Goal: Find specific page/section

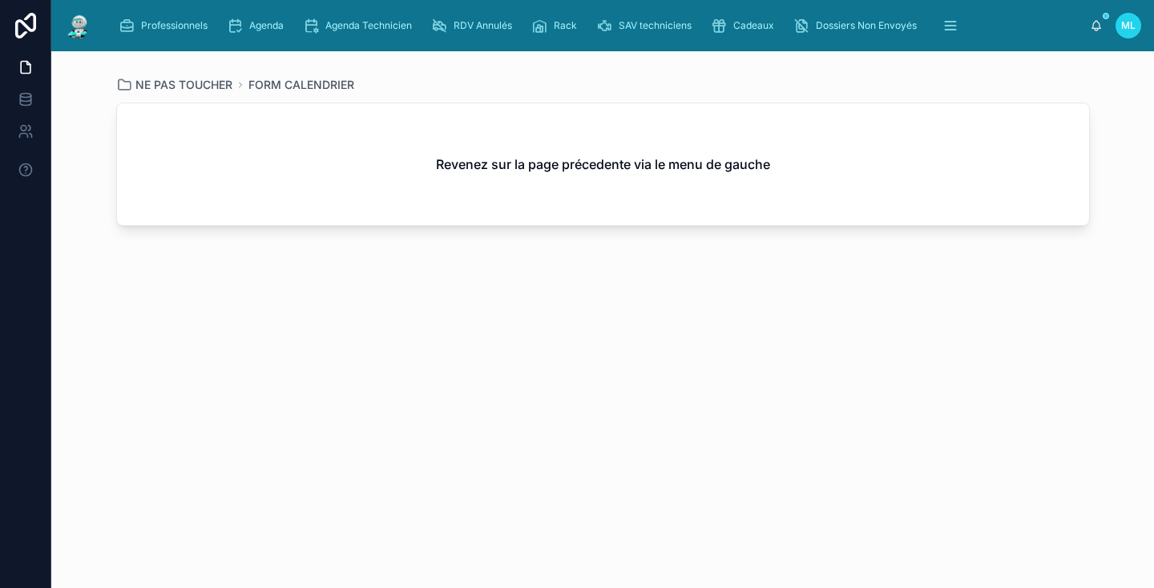
click at [82, 37] on img at bounding box center [78, 26] width 29 height 26
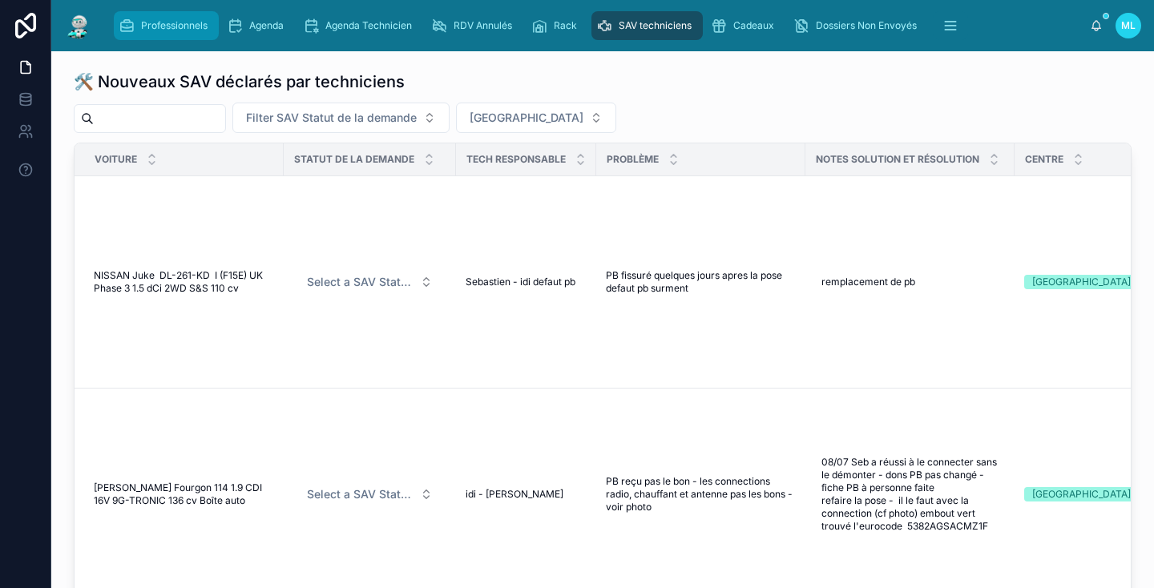
click at [157, 28] on span "Professionnels" at bounding box center [174, 25] width 66 height 13
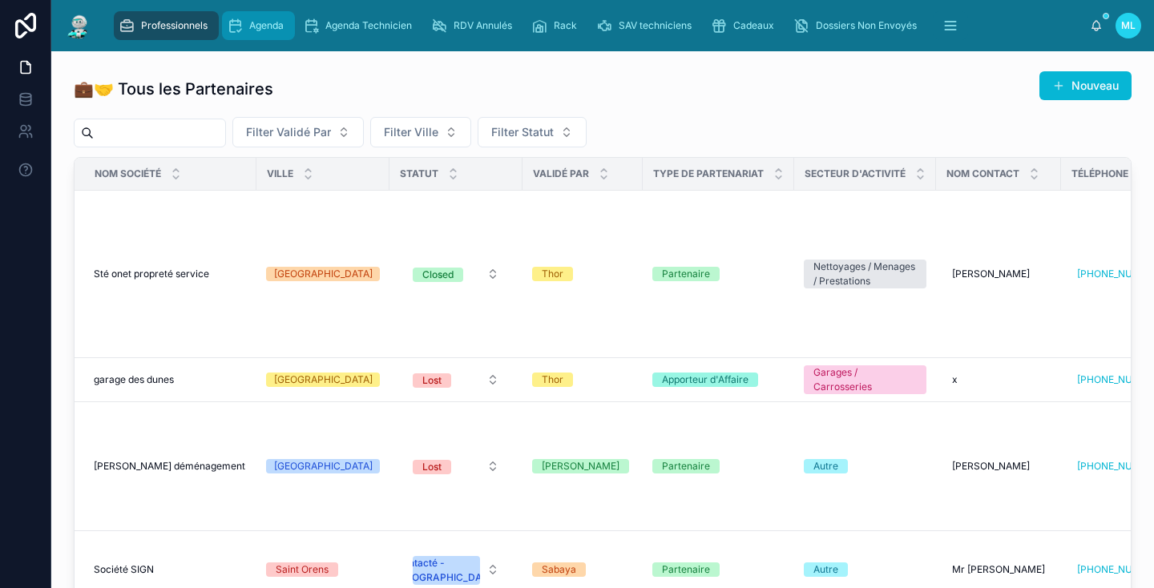
click at [262, 30] on span "Agenda" at bounding box center [266, 25] width 34 height 13
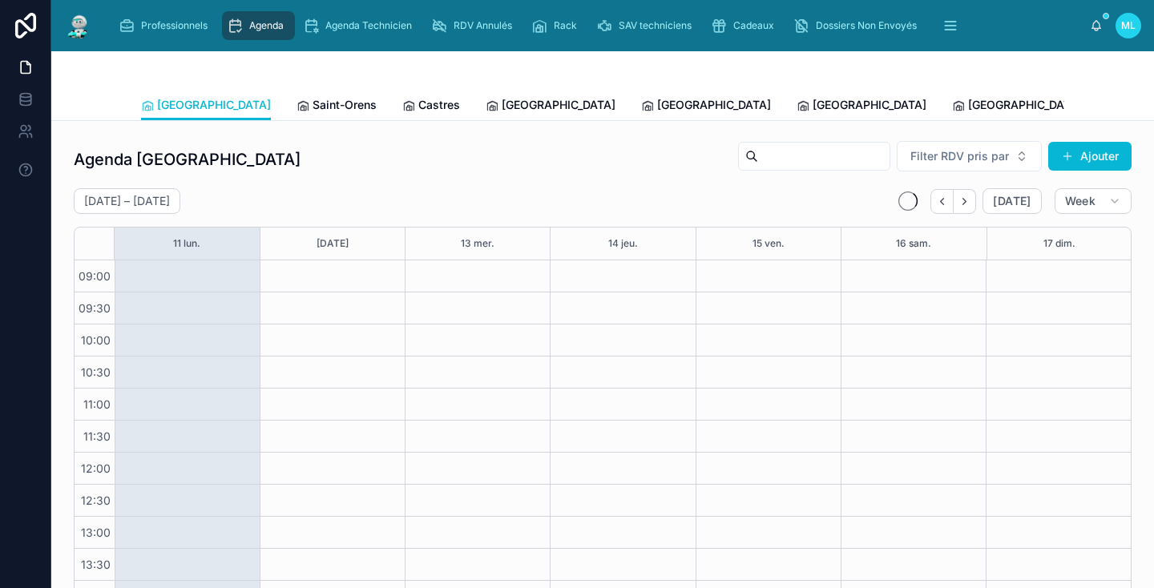
scroll to position [210, 0]
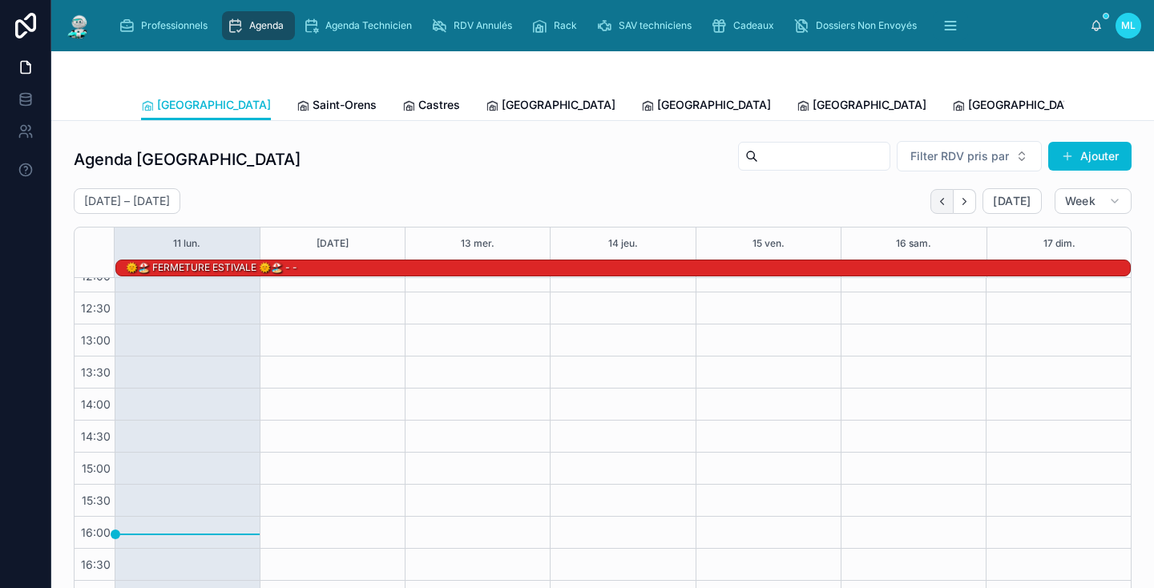
click at [948, 204] on icon "Back" at bounding box center [942, 201] width 12 height 12
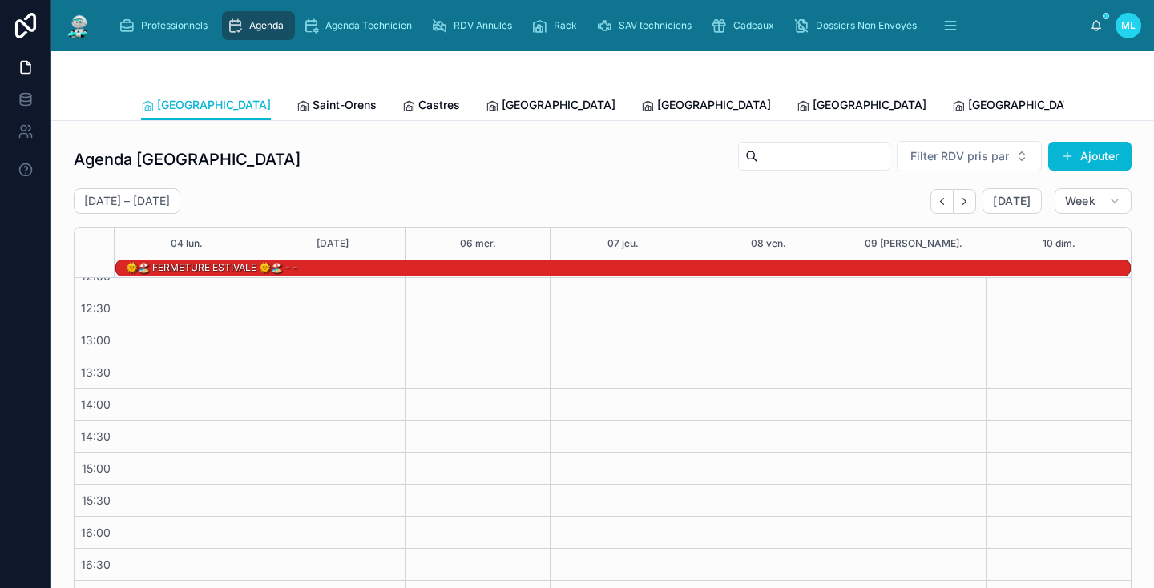
click at [948, 204] on icon "Back" at bounding box center [942, 201] width 12 height 12
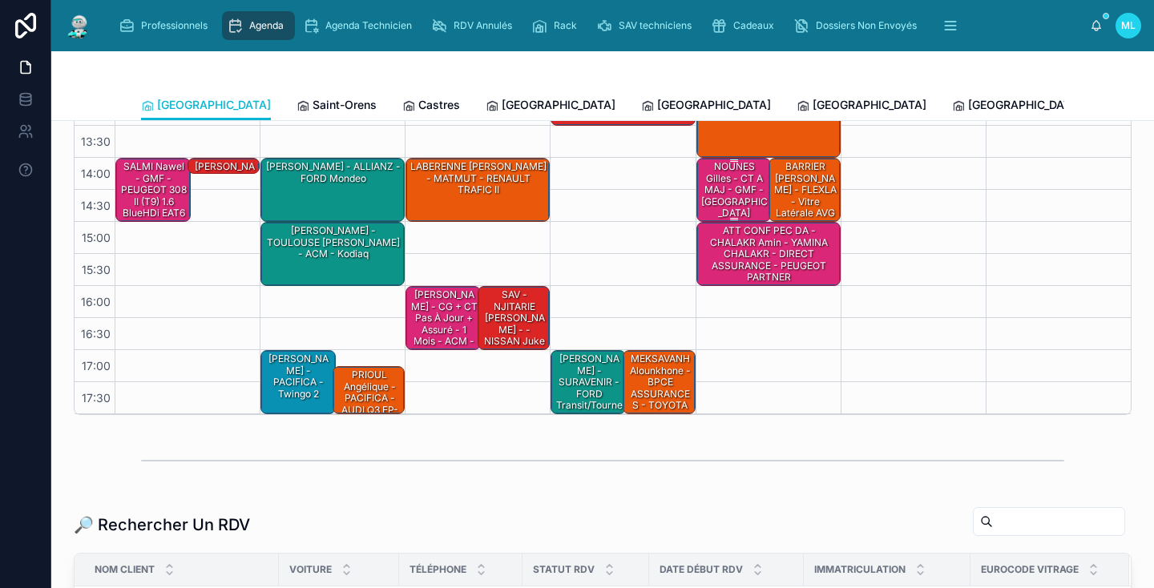
scroll to position [238, 0]
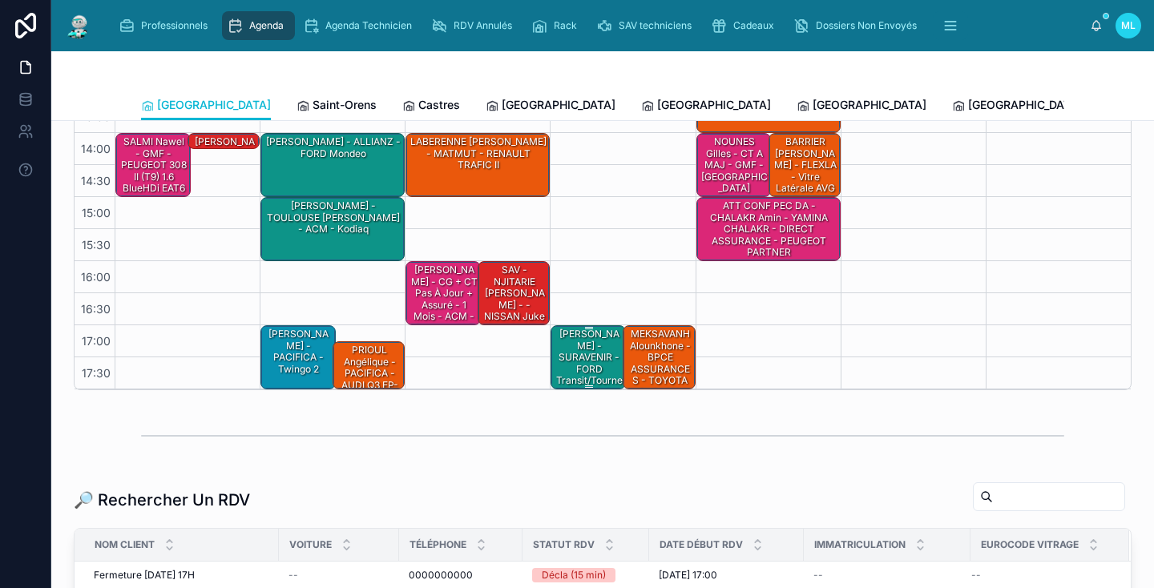
click at [574, 356] on div "[PERSON_NAME] - SURAVENIR - FORD Transit/Tourneo FT-366-PH Transit Custom I Pha…" at bounding box center [589, 356] width 70 height 61
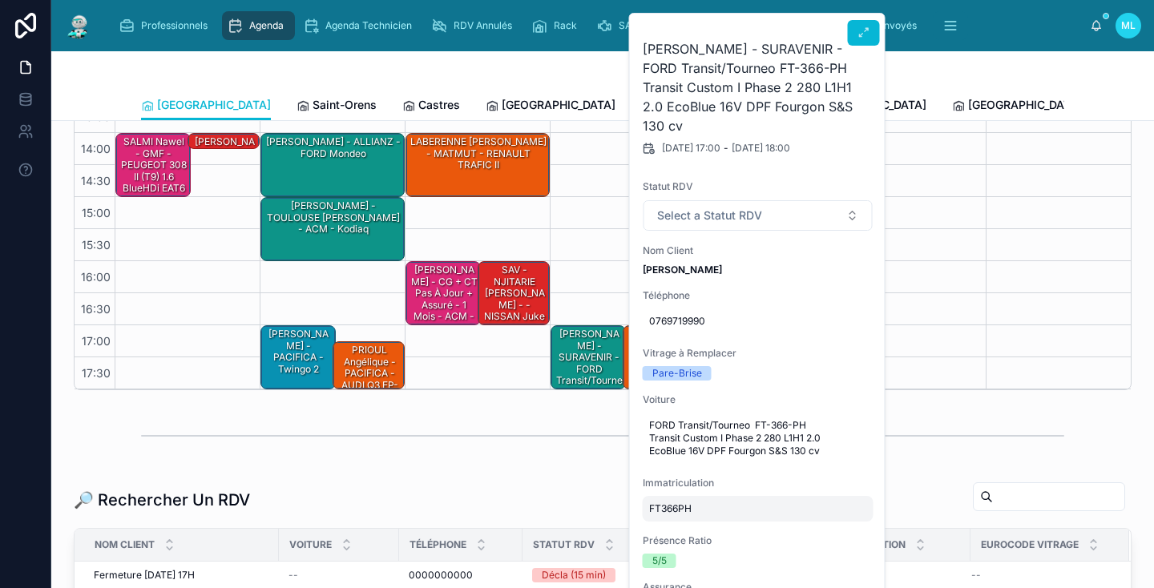
scroll to position [0, 0]
click at [864, 36] on icon at bounding box center [863, 32] width 13 height 13
